Goal: Transaction & Acquisition: Purchase product/service

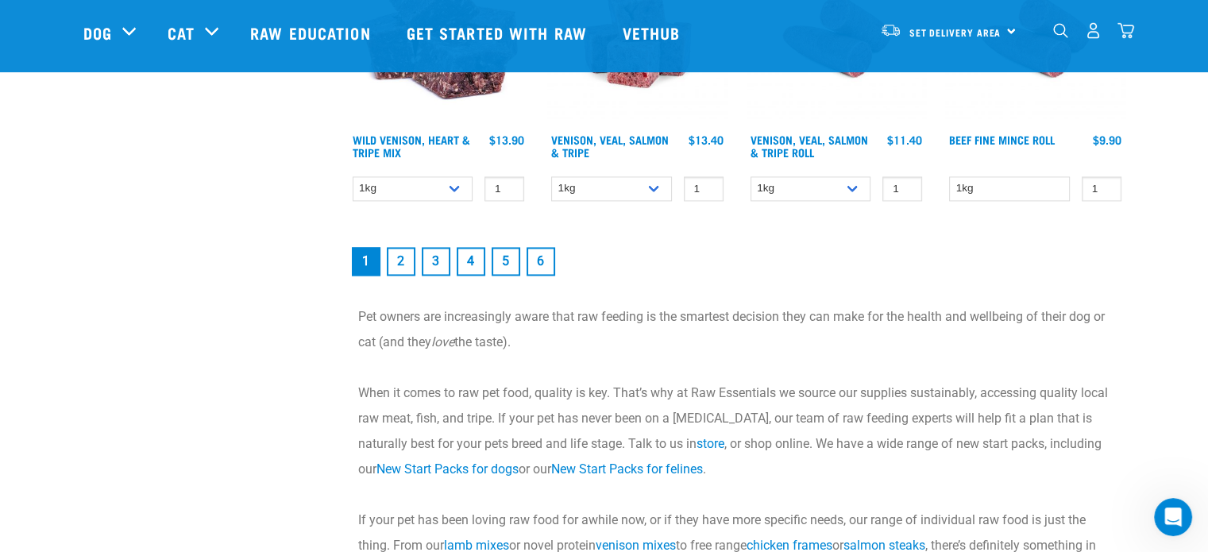
scroll to position [2145, 0]
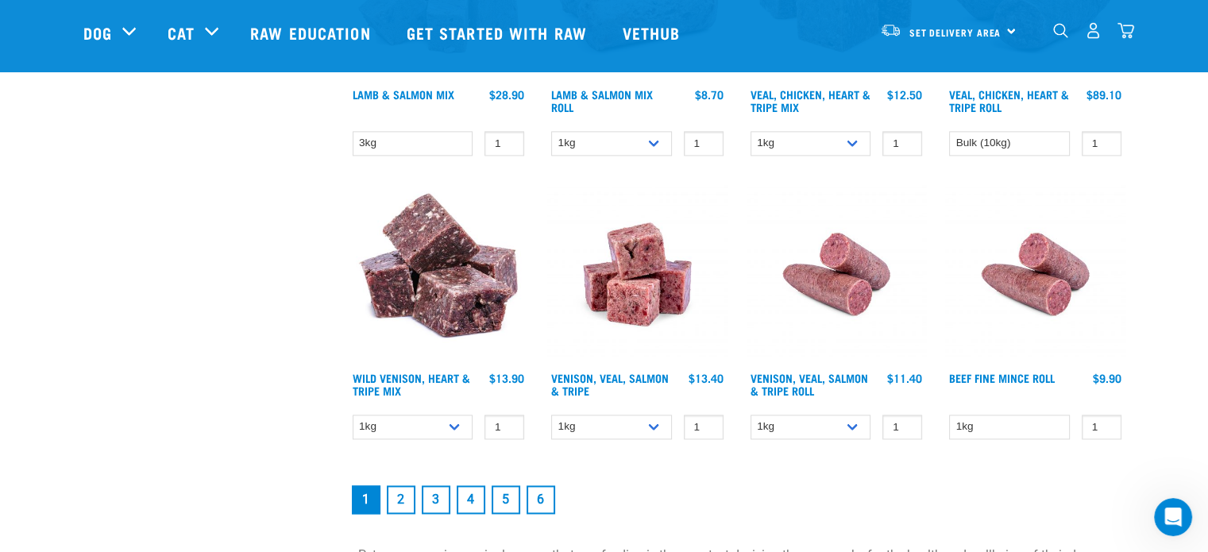
click at [507, 496] on link "5" at bounding box center [506, 499] width 29 height 29
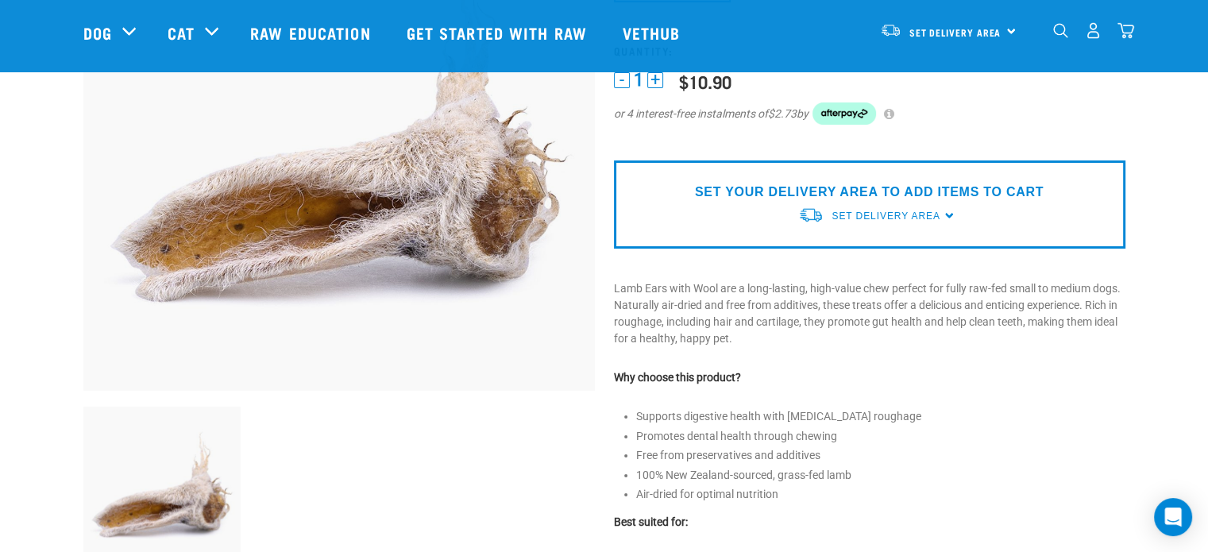
scroll to position [238, 0]
